Goal: Task Accomplishment & Management: Use online tool/utility

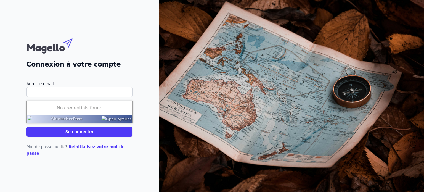
type input "[EMAIL_ADDRESS][DOMAIN_NAME]"
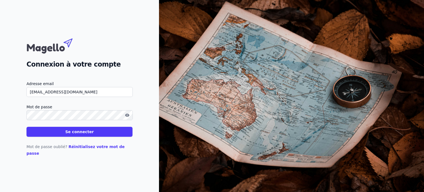
click at [98, 142] on div "Mot de passe oublié? Réinitialisez votre mot de passe" at bounding box center [80, 147] width 106 height 20
click at [101, 137] on button "Se connecter" at bounding box center [80, 132] width 106 height 10
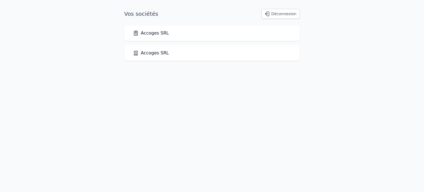
click at [154, 35] on link "Accoges SRL" at bounding box center [151, 33] width 36 height 7
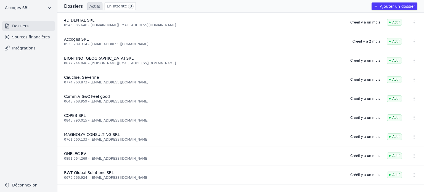
click at [77, 40] on span "Accoges SRL" at bounding box center [76, 39] width 25 height 4
click at [82, 41] on span "Accoges SRL" at bounding box center [76, 39] width 25 height 4
click at [38, 38] on link "Sources financières" at bounding box center [28, 37] width 53 height 10
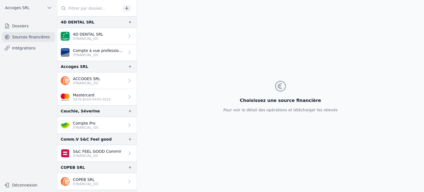
click at [110, 80] on link "ACCOGES SRL [FINANCIAL_ID]" at bounding box center [96, 80] width 79 height 17
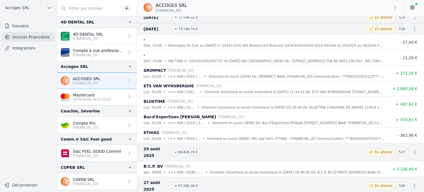
scroll to position [193, 0]
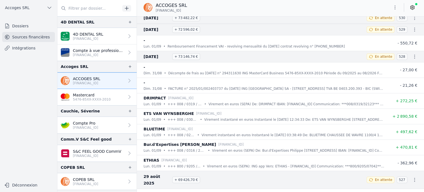
click at [57, 72] on link "ACCOGES SRL [FINANCIAL_ID]" at bounding box center [96, 80] width 79 height 17
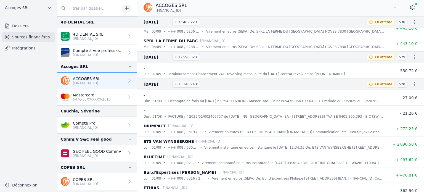
scroll to position [138, 0]
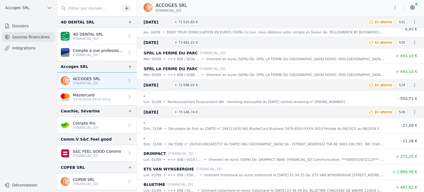
click at [57, 72] on link "ACCOGES SRL [FINANCIAL_ID]" at bounding box center [96, 80] width 79 height 17
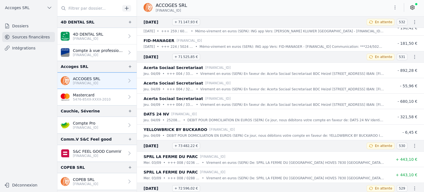
scroll to position [0, 0]
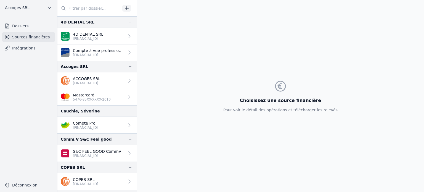
click at [99, 94] on p "Mastercard" at bounding box center [92, 95] width 38 height 6
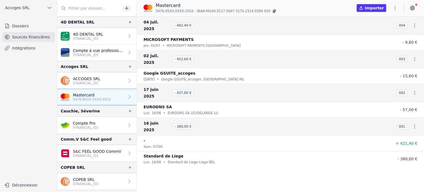
click at [84, 77] on p "ACCOGES SRL" at bounding box center [86, 79] width 27 height 6
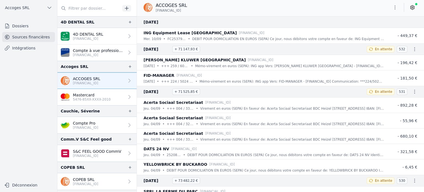
click at [15, 50] on link "Intégrations" at bounding box center [28, 48] width 53 height 10
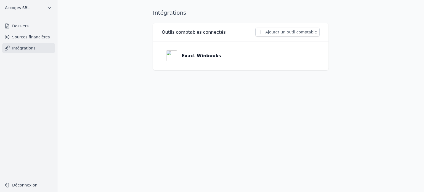
click at [209, 52] on div "Exact Winbooks" at bounding box center [193, 55] width 55 height 11
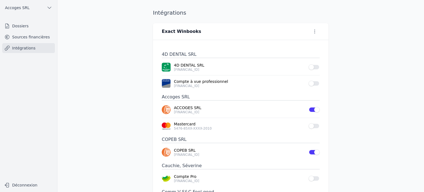
click at [315, 67] on button "Use setting" at bounding box center [314, 67] width 11 height 6
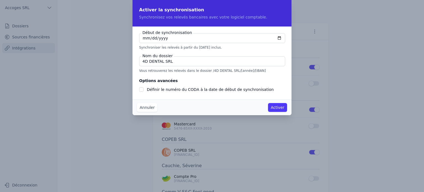
click at [149, 111] on button "Annuler" at bounding box center [147, 107] width 20 height 9
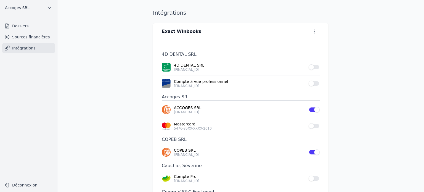
click at [314, 34] on icon "button" at bounding box center [315, 32] width 6 height 6
click at [335, 30] on div at bounding box center [212, 96] width 424 height 192
click at [28, 49] on link "Intégrations" at bounding box center [28, 48] width 53 height 10
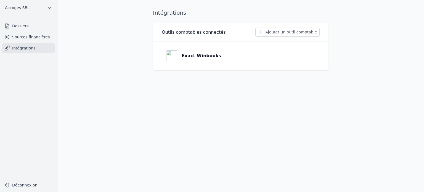
click at [198, 57] on p "Exact Winbooks" at bounding box center [202, 55] width 40 height 7
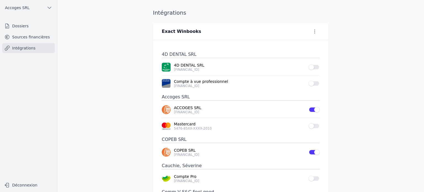
click at [41, 35] on link "Sources financières" at bounding box center [28, 37] width 53 height 10
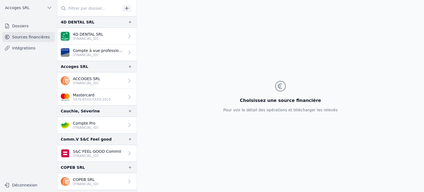
click at [93, 77] on p "ACCOGES SRL" at bounding box center [86, 79] width 27 height 6
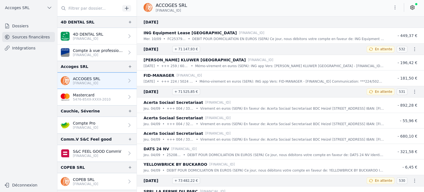
click at [395, 7] on icon "button" at bounding box center [396, 8] width 6 height 6
click at [408, 7] on div at bounding box center [212, 96] width 424 height 192
click at [411, 7] on icon at bounding box center [413, 8] width 4 height 4
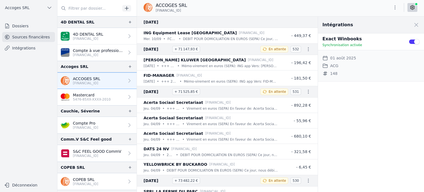
click at [411, 7] on icon at bounding box center [413, 8] width 4 height 4
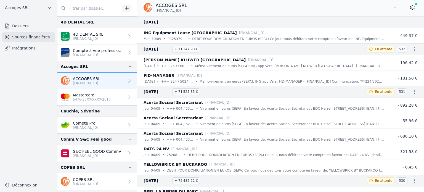
click at [411, 7] on icon at bounding box center [413, 8] width 4 height 4
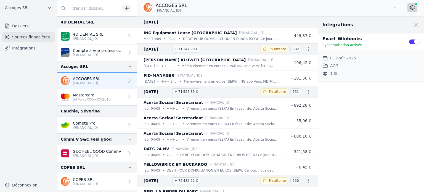
click at [411, 7] on icon at bounding box center [413, 8] width 4 height 4
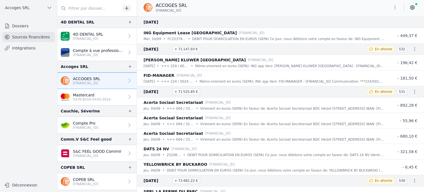
click at [27, 49] on link "Intégrations" at bounding box center [28, 48] width 53 height 10
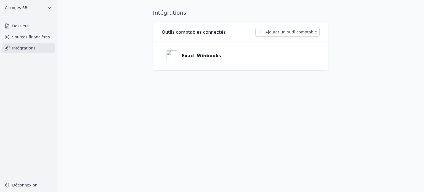
click at [286, 55] on link "Exact Winbooks" at bounding box center [241, 56] width 158 height 20
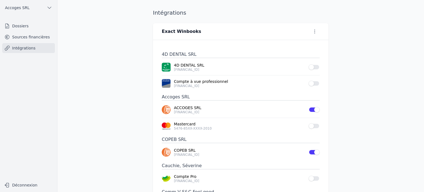
click at [312, 33] on icon "button" at bounding box center [315, 32] width 6 height 6
click at [312, 33] on div at bounding box center [212, 96] width 424 height 192
